Goal: Task Accomplishment & Management: Use online tool/utility

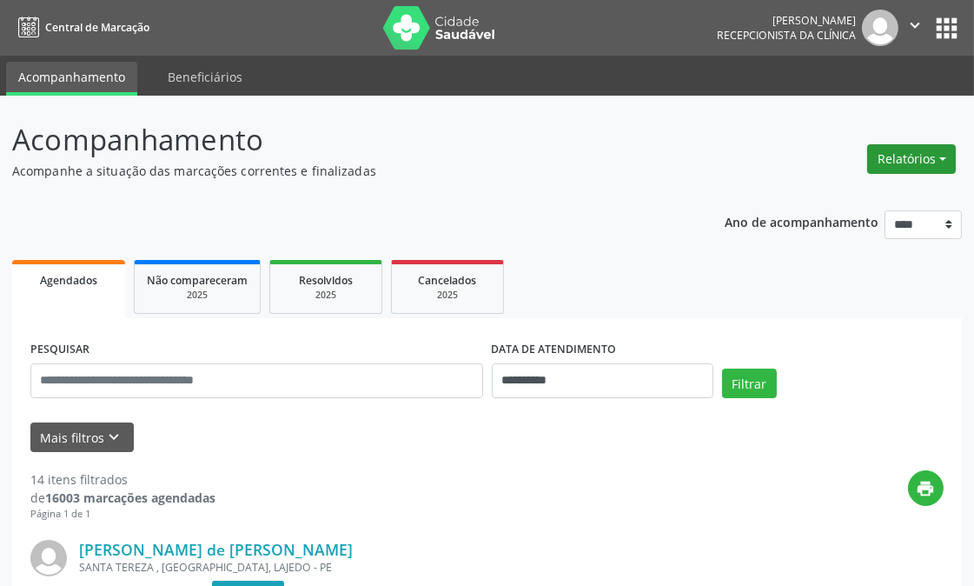
click at [892, 157] on button "Relatórios" at bounding box center [911, 159] width 89 height 30
click at [809, 192] on link "Agendamentos" at bounding box center [862, 195] width 187 height 24
select select "*"
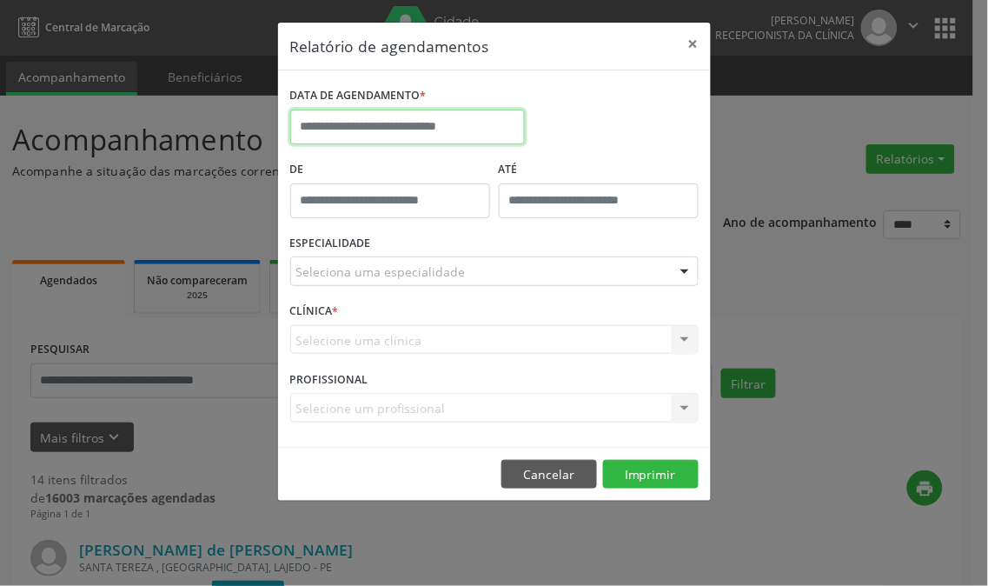
click at [442, 117] on input "text" at bounding box center [407, 127] width 235 height 35
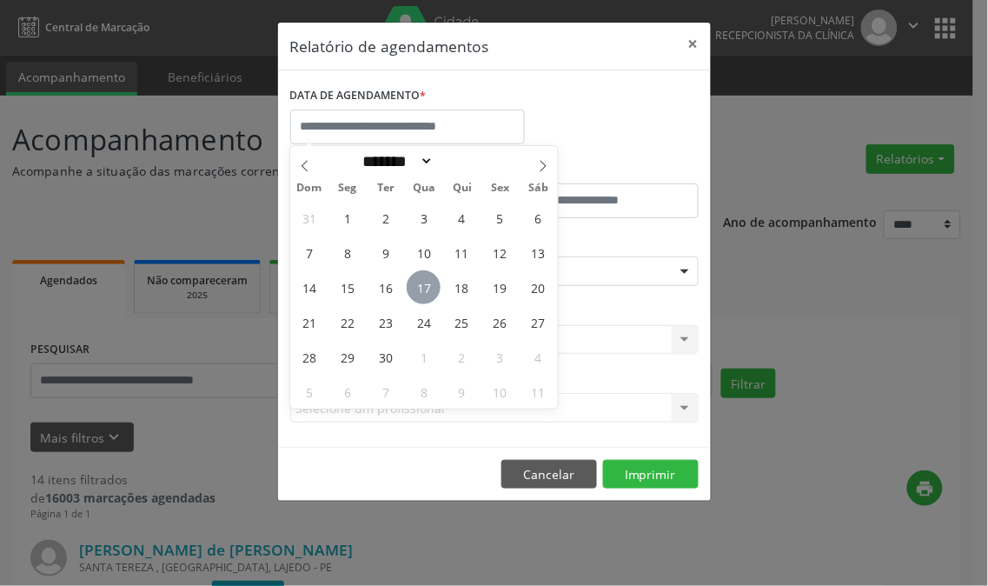
click at [423, 284] on span "17" at bounding box center [424, 287] width 34 height 34
type input "**********"
click at [423, 284] on span "17" at bounding box center [424, 287] width 34 height 34
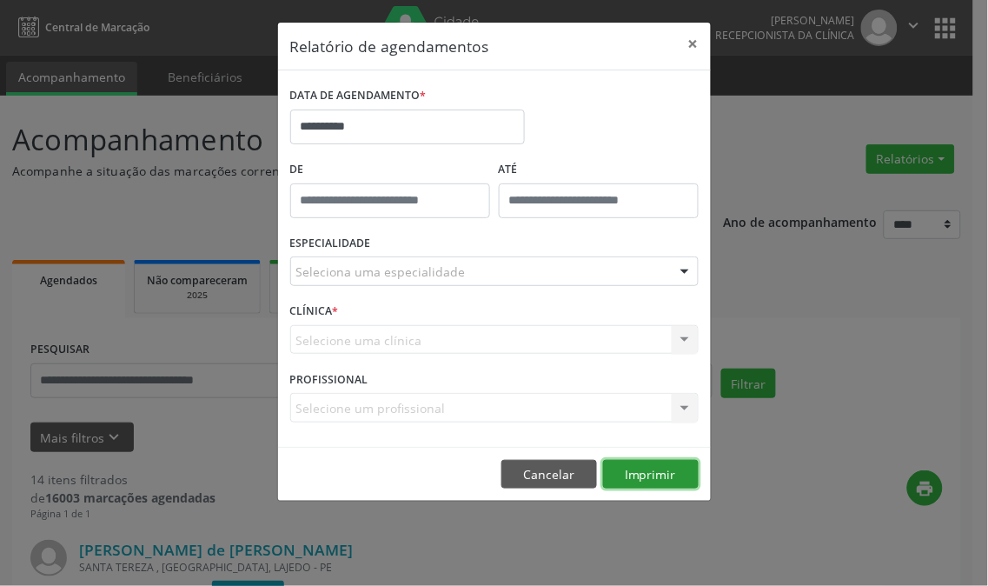
click at [658, 480] on button "Imprimir" at bounding box center [651, 475] width 96 height 30
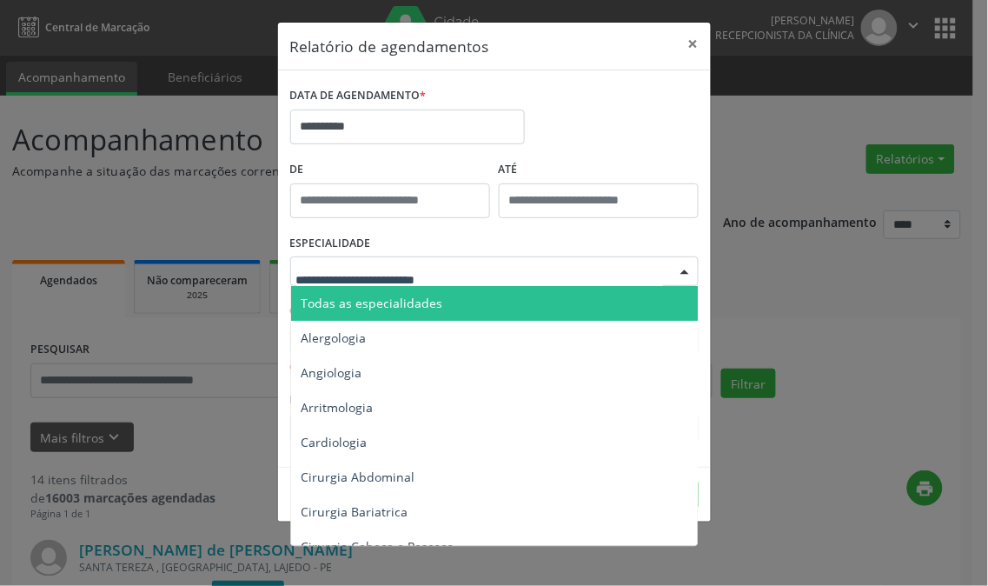
click at [465, 269] on div at bounding box center [494, 271] width 409 height 30
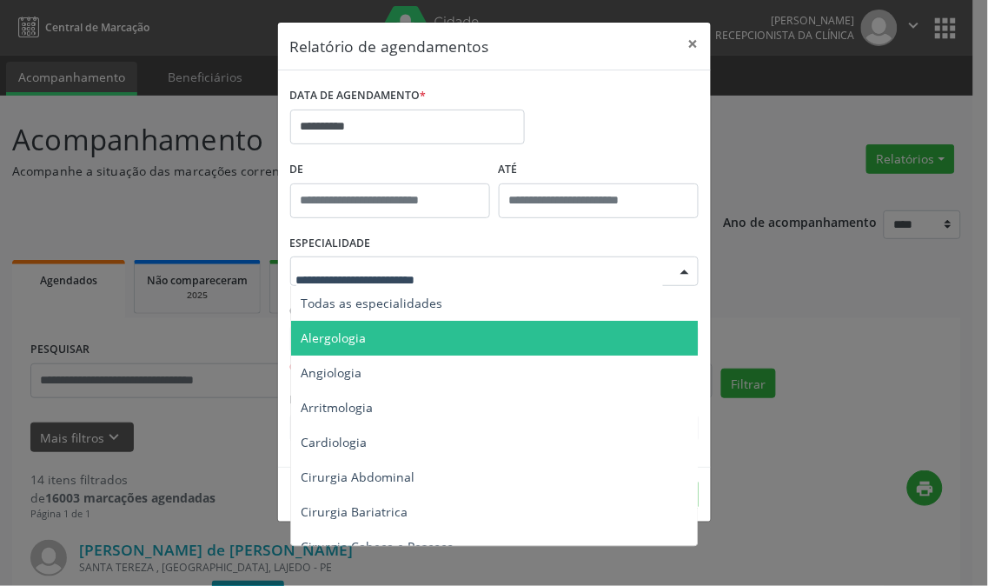
click at [468, 308] on span "Todas as especialidades" at bounding box center [495, 303] width 409 height 35
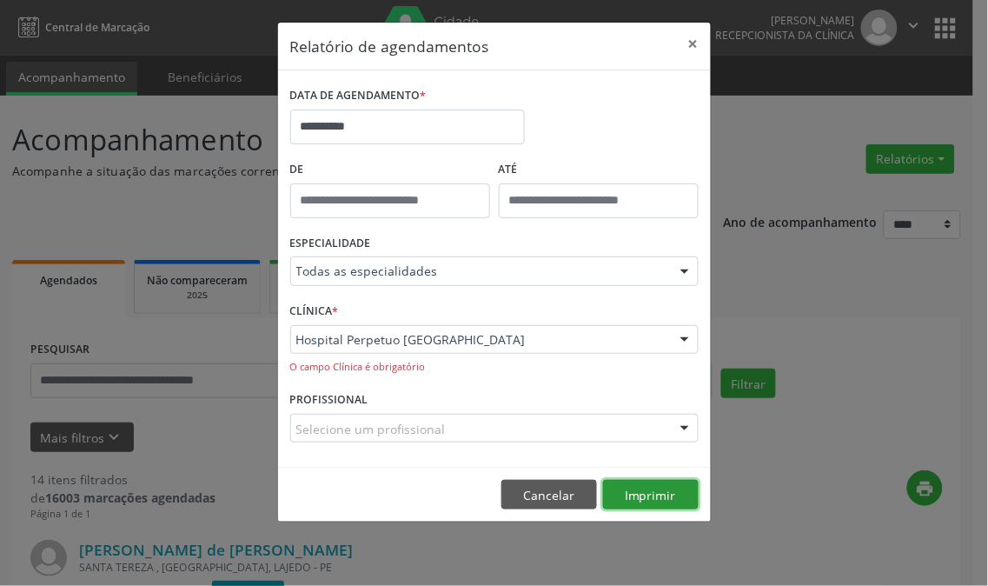
click at [630, 492] on button "Imprimir" at bounding box center [651, 495] width 96 height 30
